Goal: Task Accomplishment & Management: Use online tool/utility

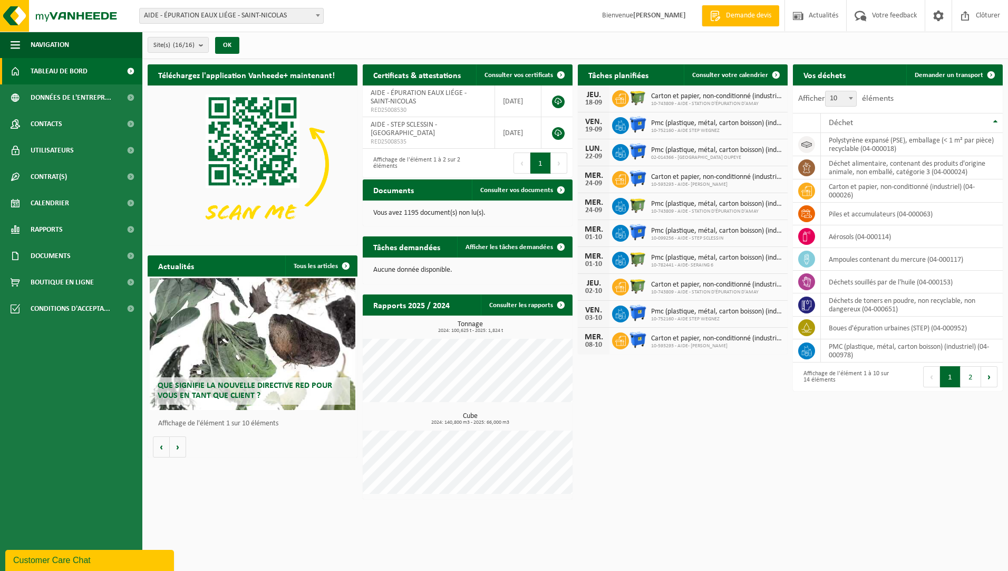
click at [317, 15] on b at bounding box center [318, 15] width 4 height 3
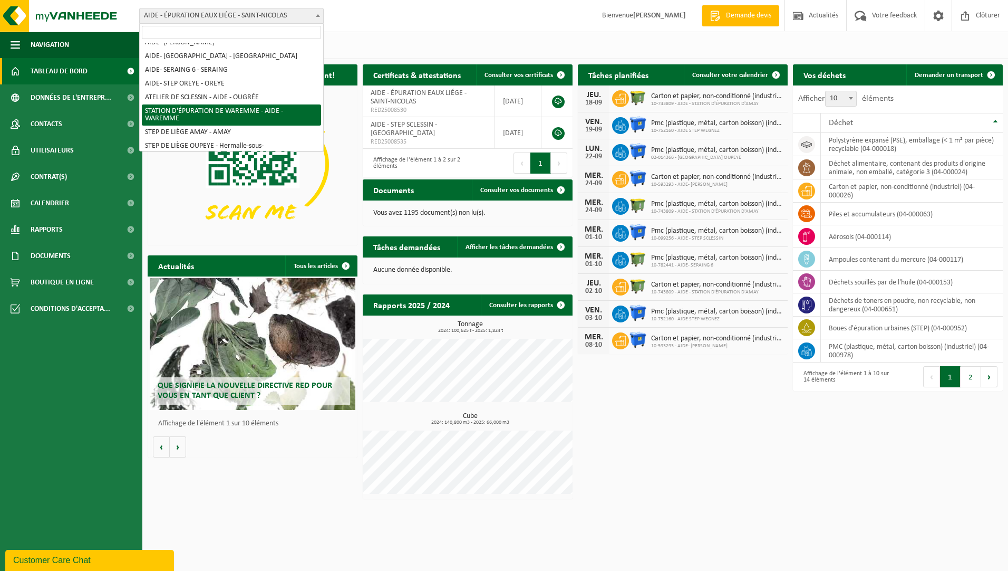
scroll to position [142, 0]
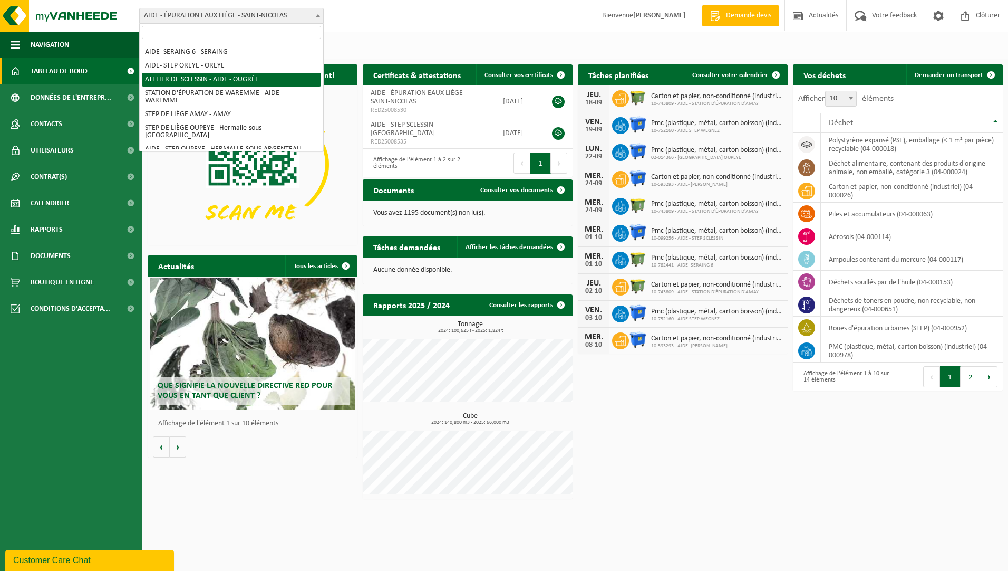
select select "7012"
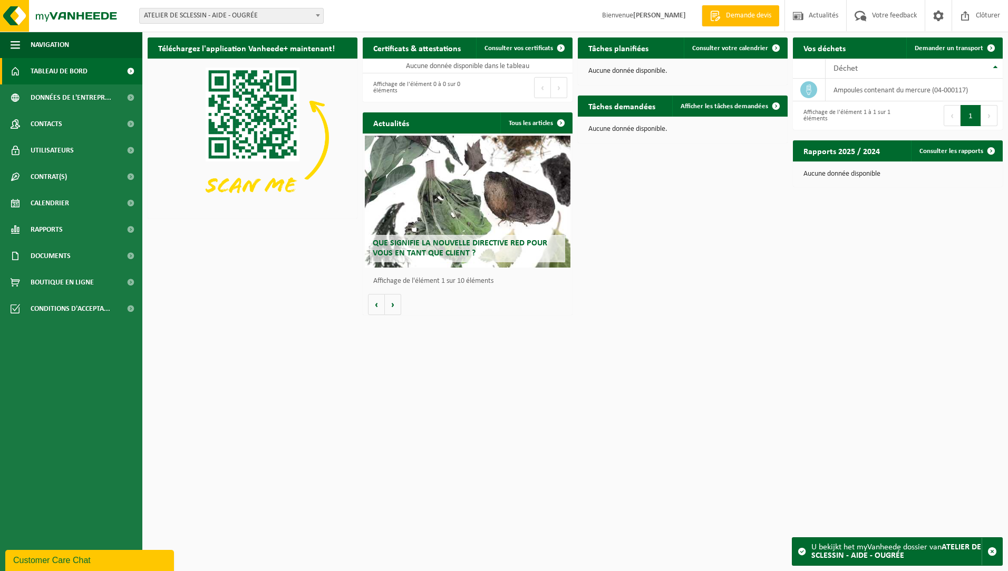
click at [319, 15] on b at bounding box center [318, 15] width 4 height 3
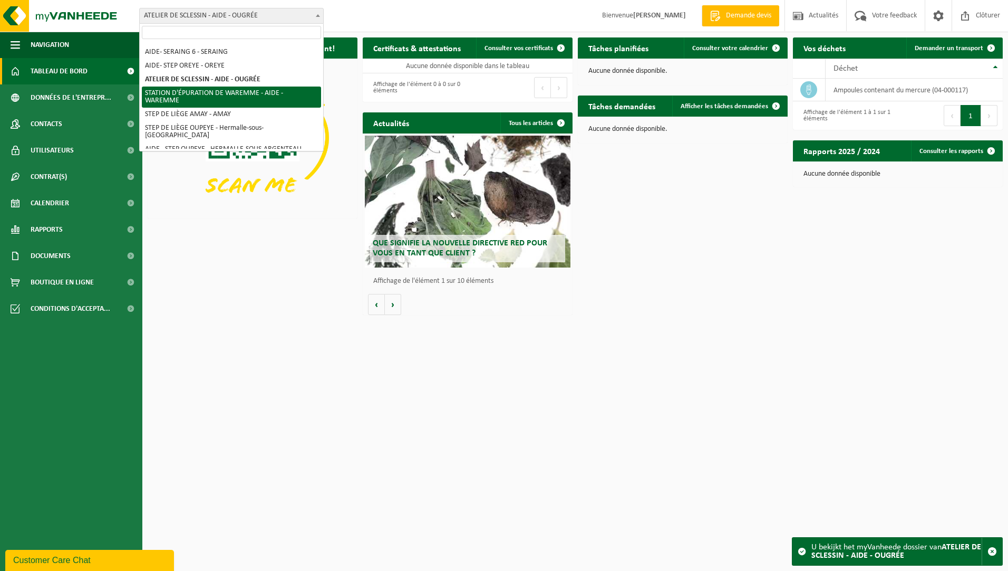
scroll to position [90, 0]
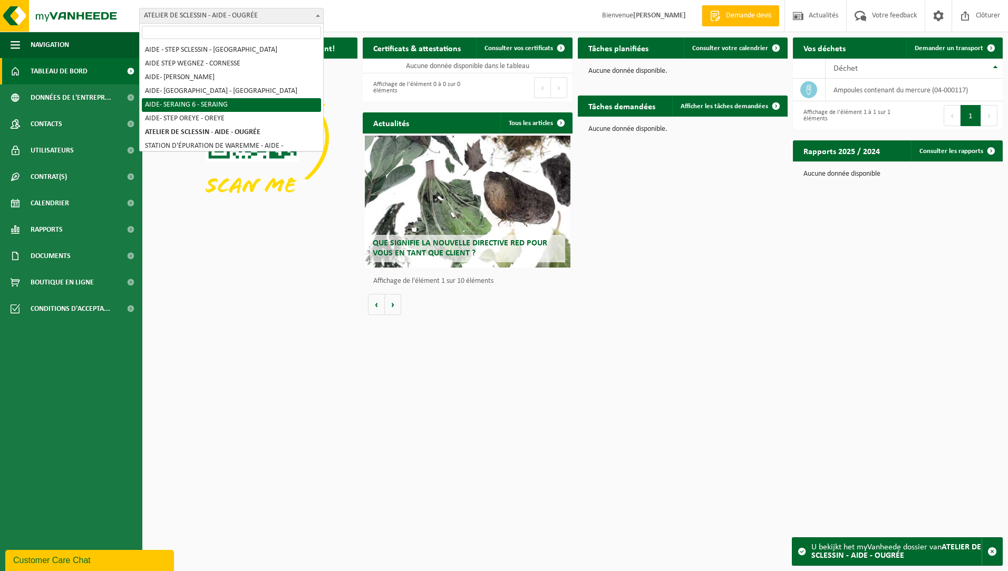
select select "27058"
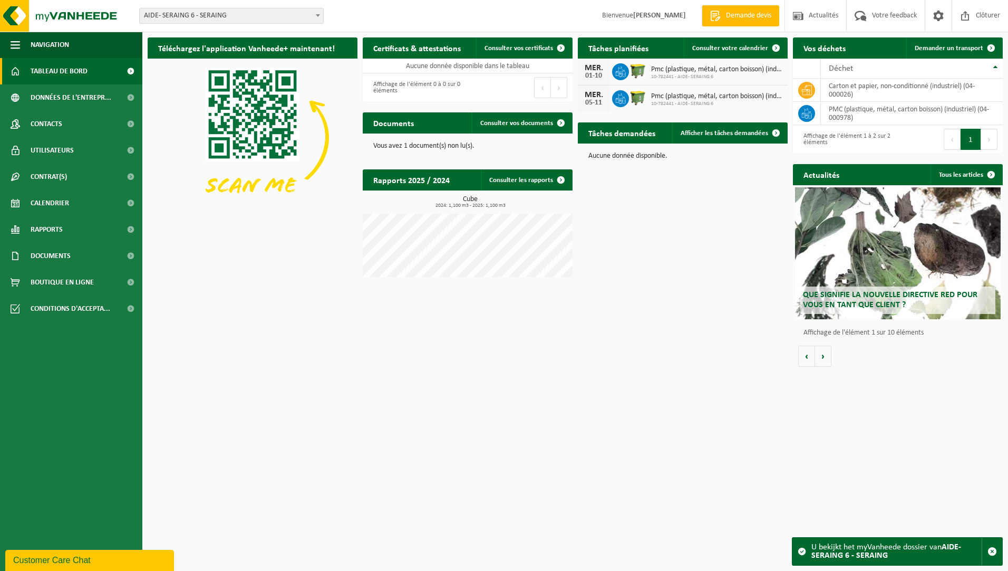
click at [673, 213] on div "Téléchargez l'application Vanheede+ maintenant! Cachez Certificats & attestatio…" at bounding box center [575, 202] width 861 height 340
click at [880, 92] on td "carton et papier, non-conditionné (industriel) (04-000026)" at bounding box center [912, 90] width 182 height 23
click at [943, 47] on span "Demander un transport" at bounding box center [949, 48] width 69 height 7
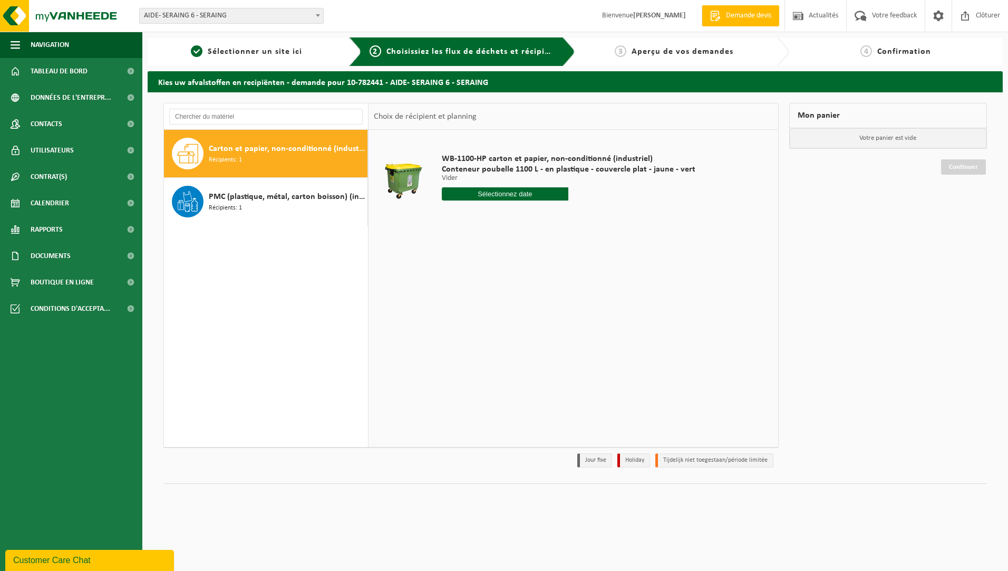
click at [515, 197] on input "text" at bounding box center [505, 193] width 127 height 13
click at [451, 304] on div "22" at bounding box center [451, 304] width 18 height 17
type input "à partir de 2025-09-22"
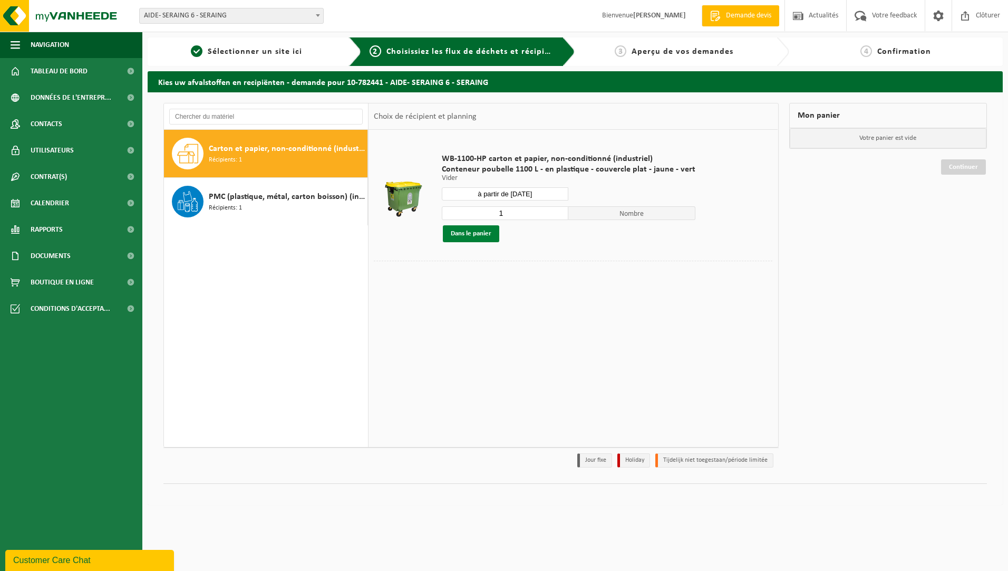
click at [467, 235] on button "Dans le panier" at bounding box center [471, 233] width 56 height 17
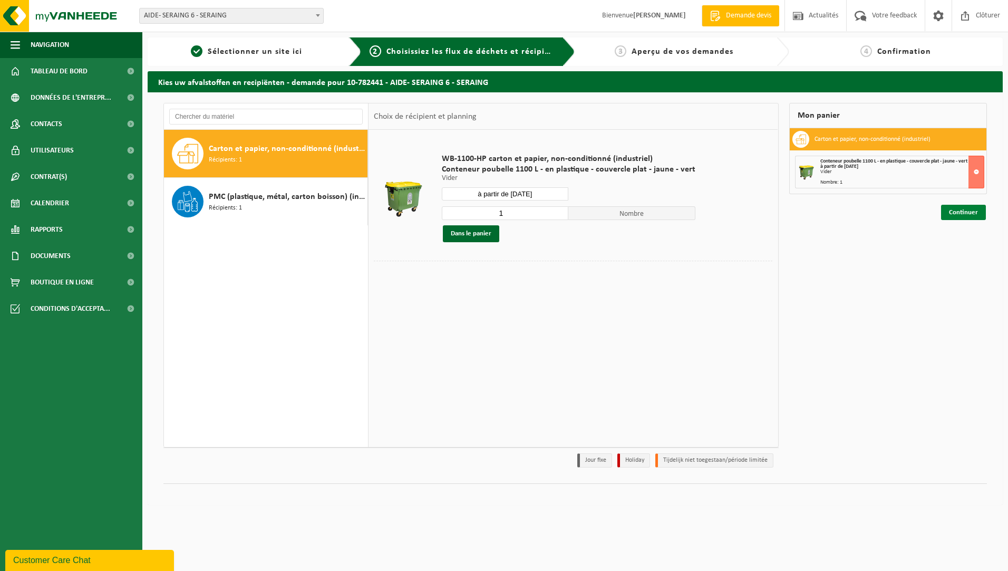
click at [958, 209] on link "Continuer" at bounding box center [963, 212] width 45 height 15
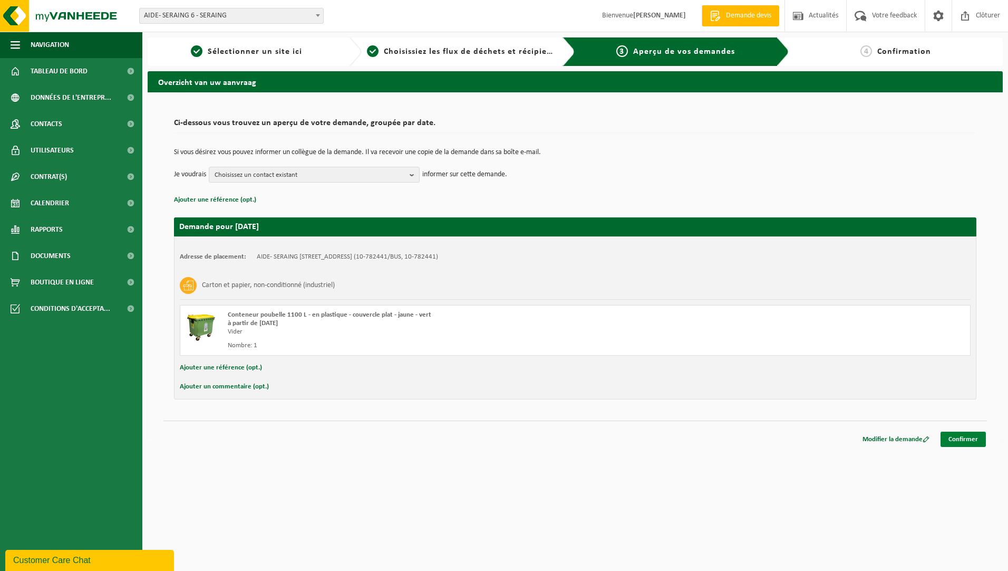
click at [965, 440] on link "Confirmer" at bounding box center [963, 438] width 45 height 15
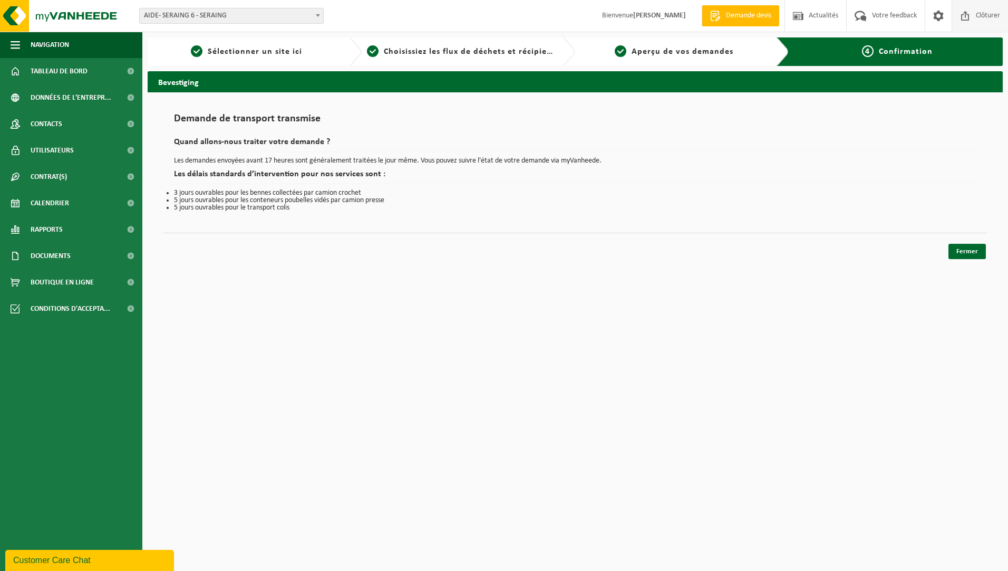
click at [985, 15] on span "Clôturer" at bounding box center [989, 15] width 30 height 31
